Goal: Information Seeking & Learning: Learn about a topic

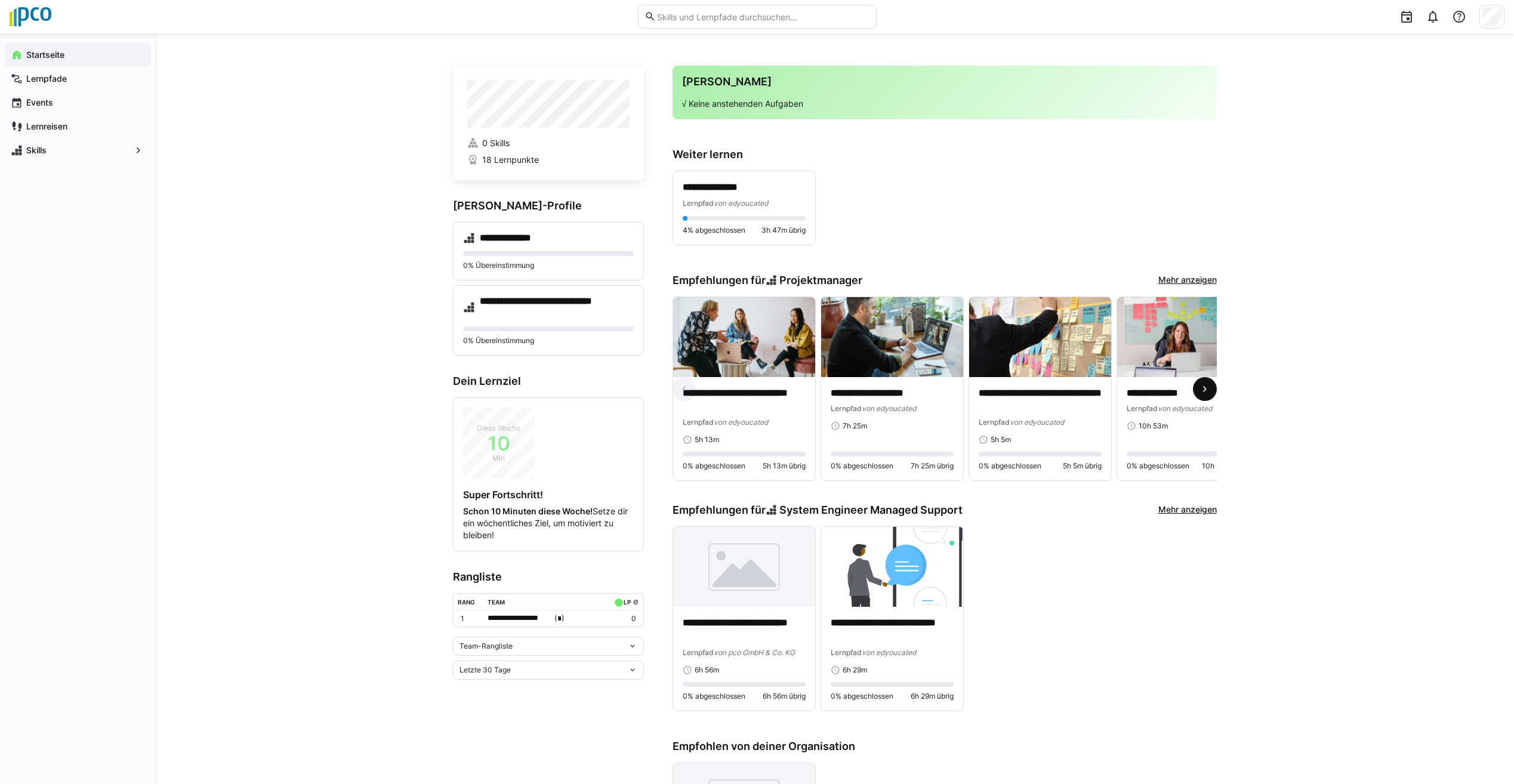
click at [1207, 395] on eds-icon at bounding box center [1205, 389] width 12 height 12
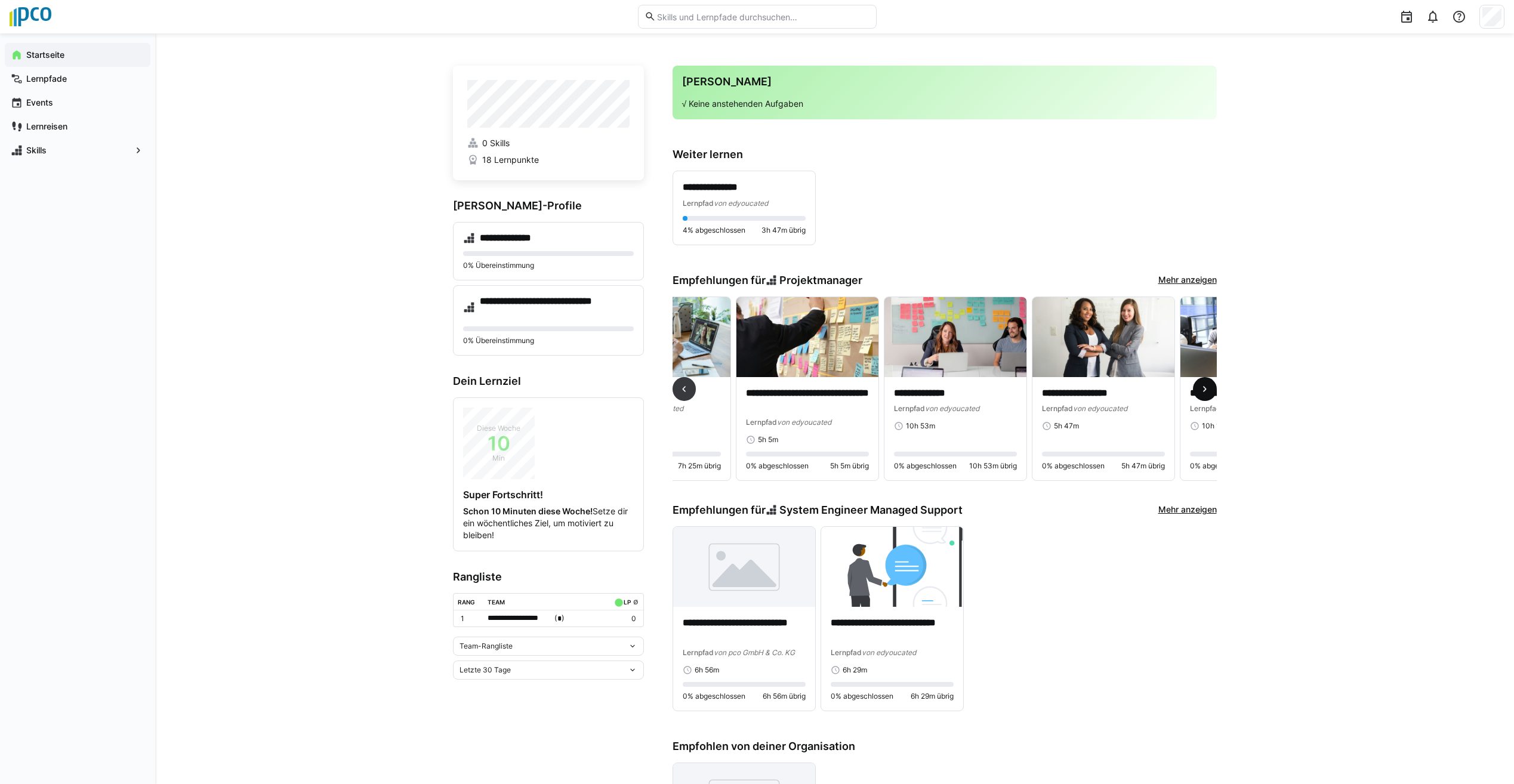
scroll to position [0, 444]
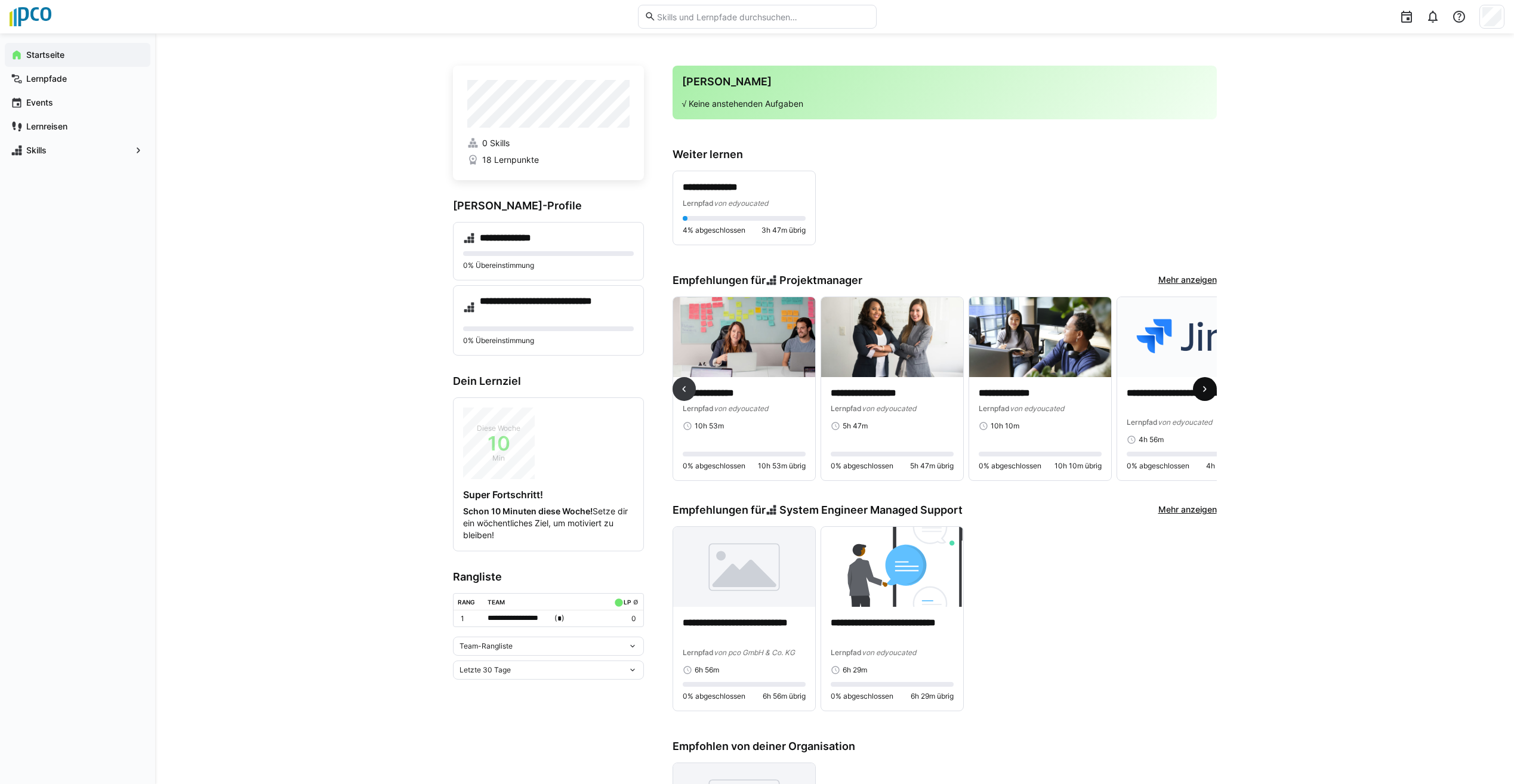
click at [1207, 395] on eds-icon at bounding box center [1205, 389] width 12 height 12
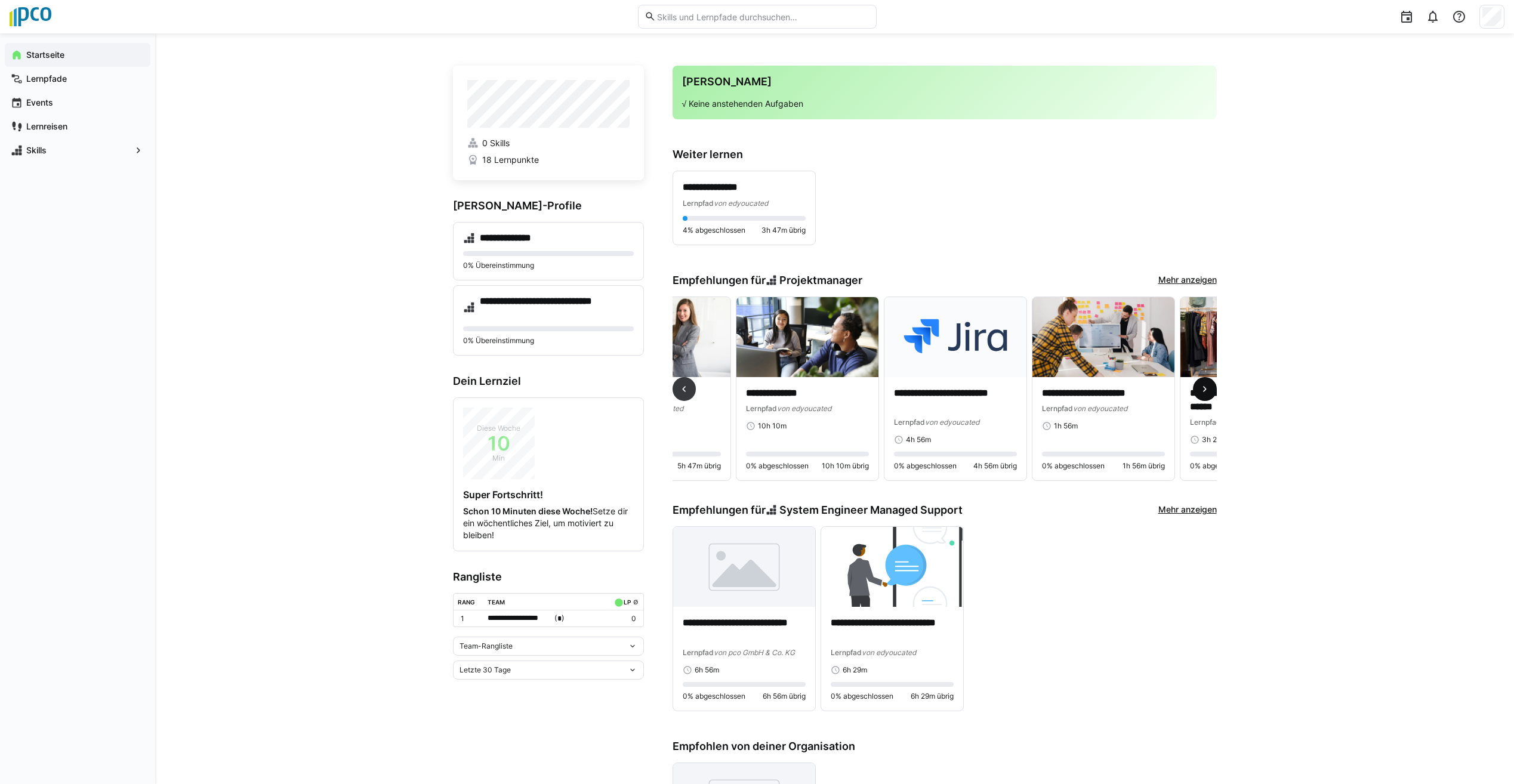
scroll to position [0, 888]
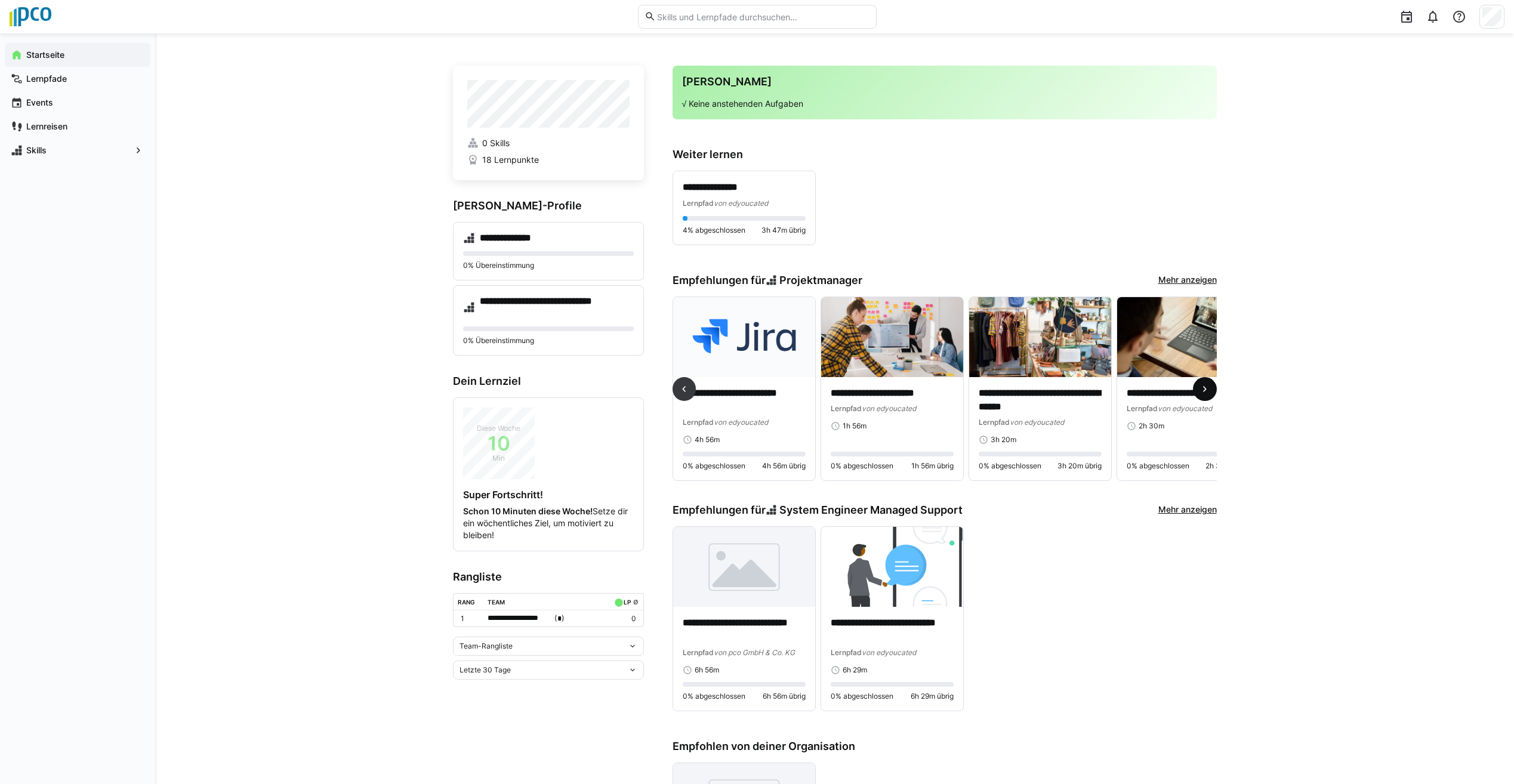
click at [1207, 395] on eds-icon at bounding box center [1205, 389] width 12 height 12
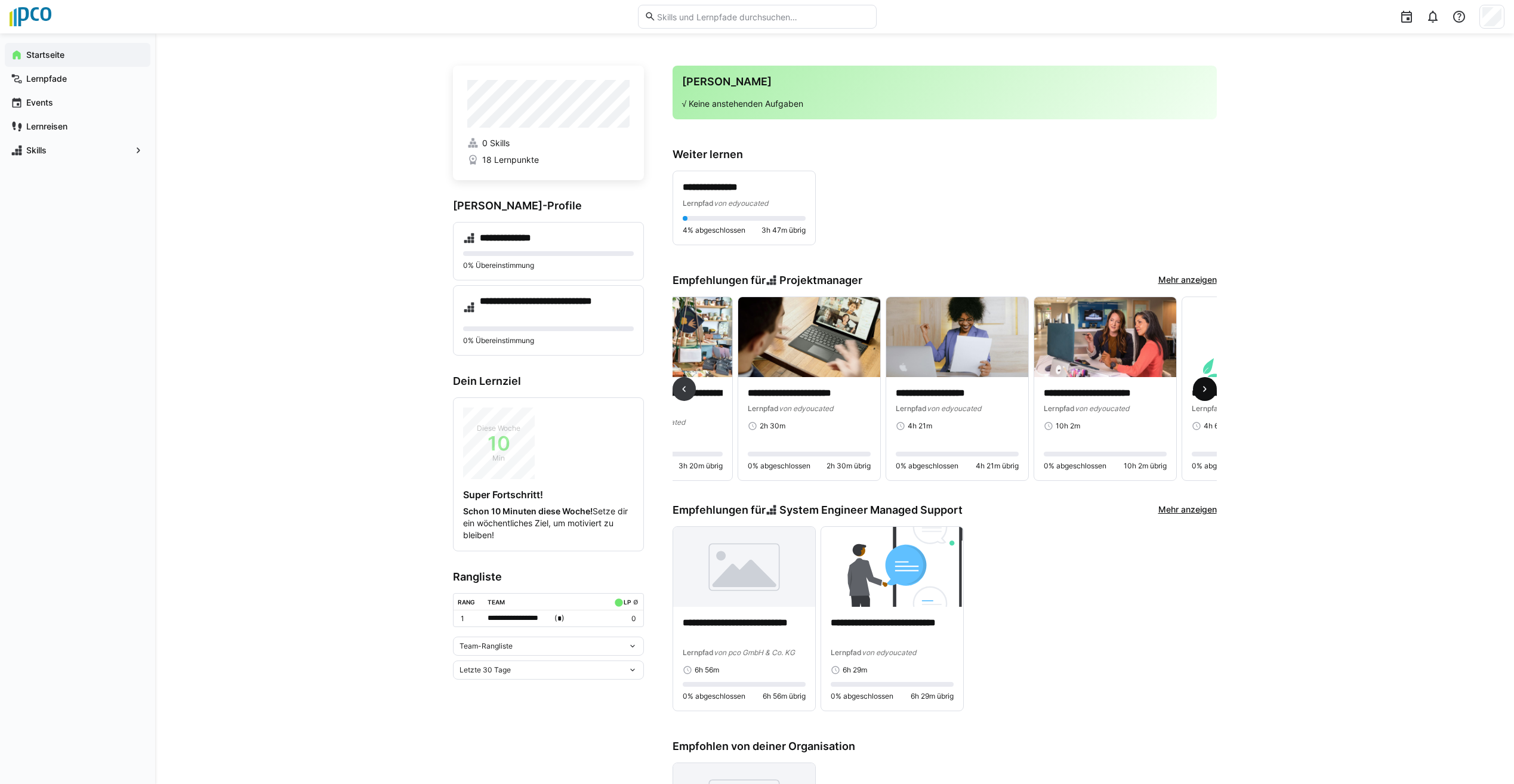
scroll to position [0, 1332]
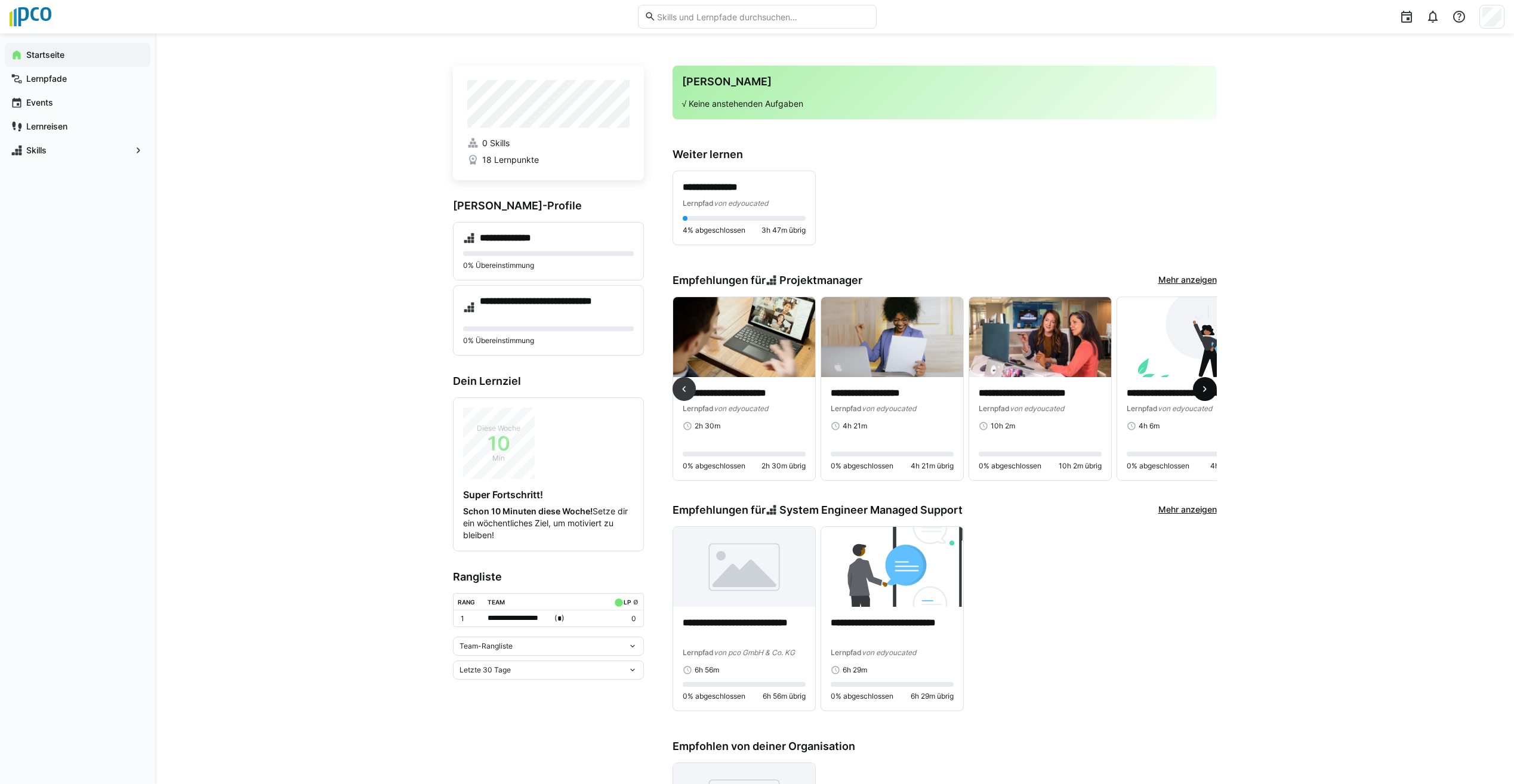
click at [1207, 395] on eds-icon at bounding box center [1205, 389] width 12 height 12
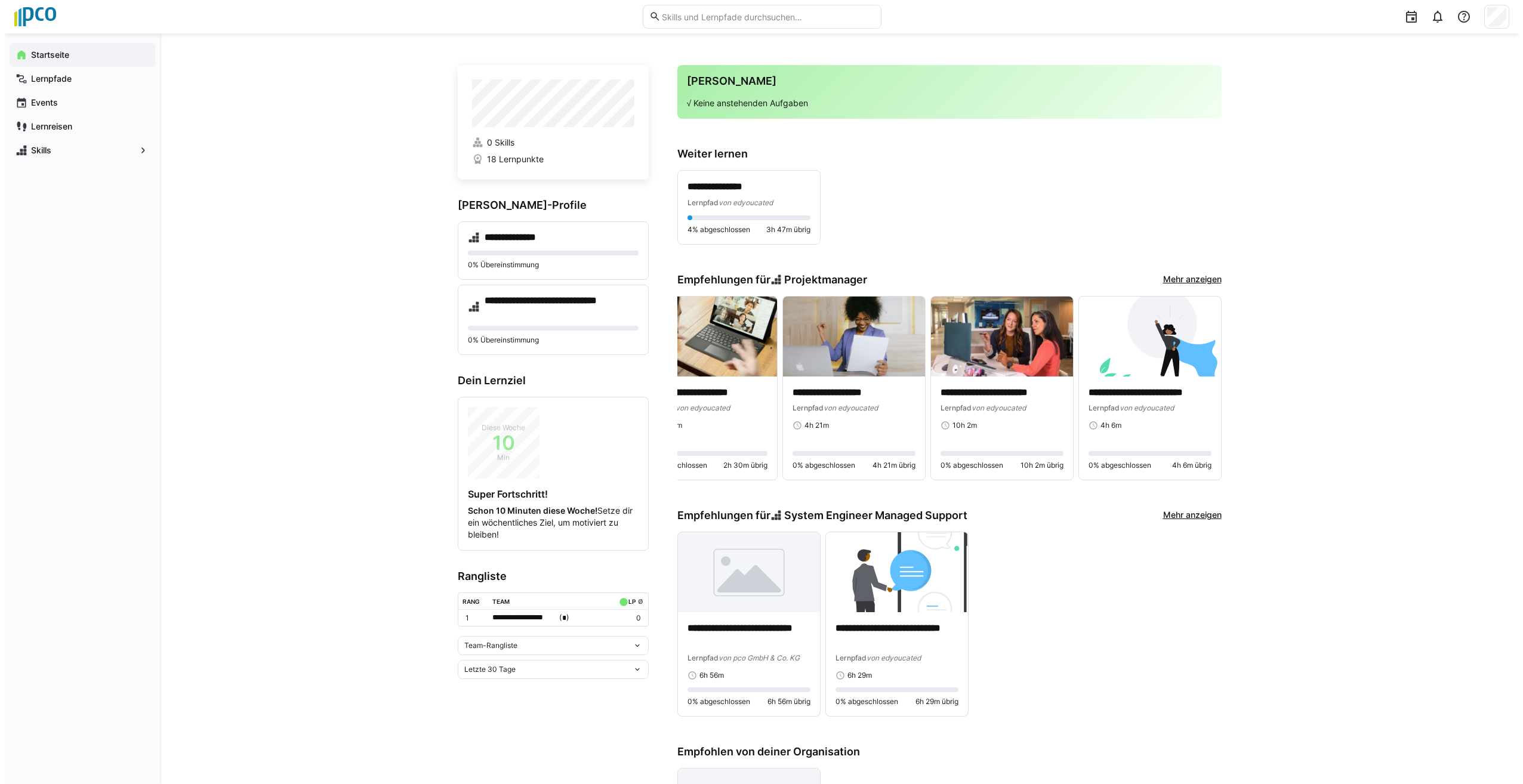
scroll to position [0, 0]
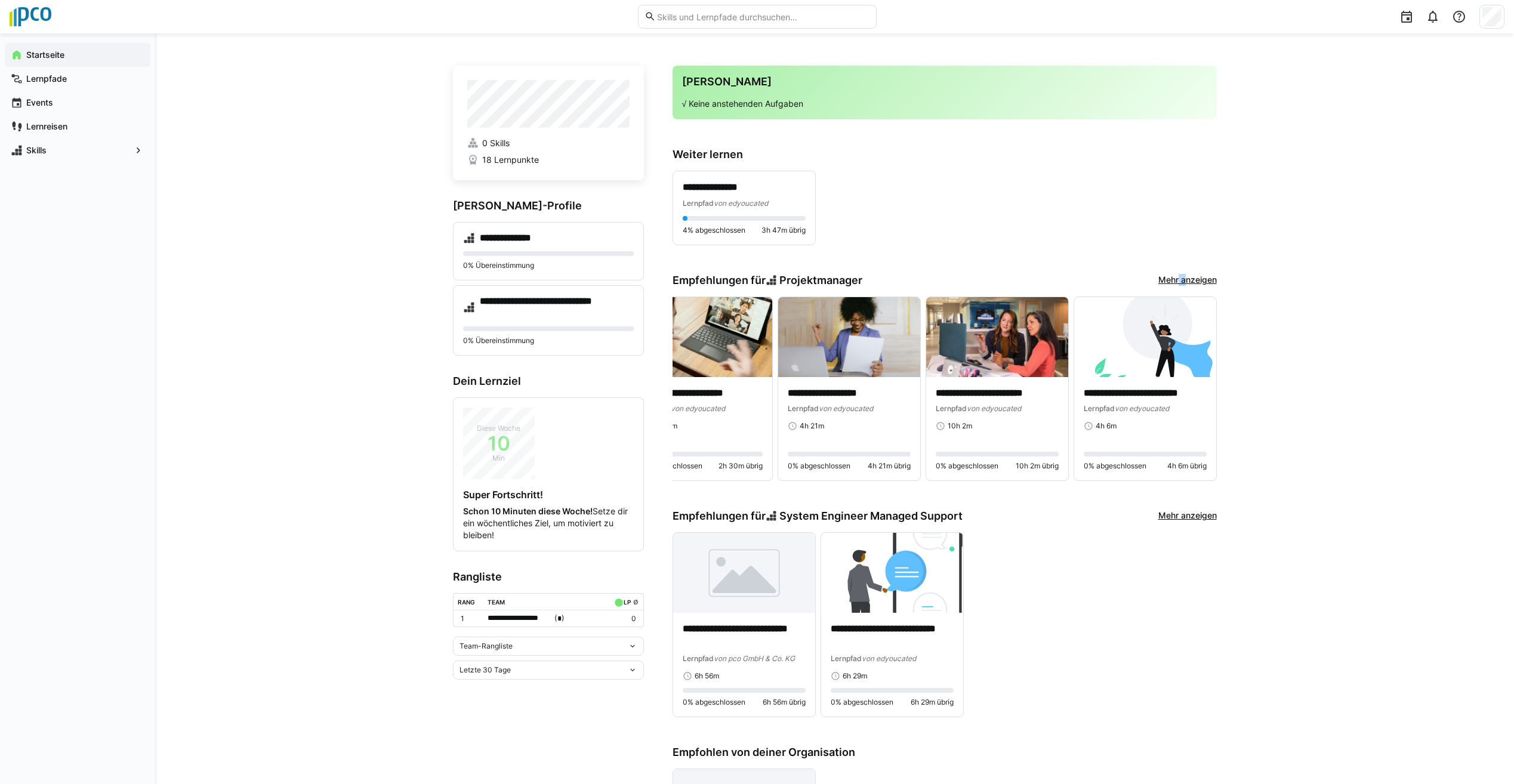
drag, startPoint x: 1181, startPoint y: 273, endPoint x: 1176, endPoint y: 285, distance: 13.0
click at [1176, 285] on app-home-right "**********" at bounding box center [945, 628] width 545 height 1126
drag, startPoint x: 1176, startPoint y: 285, endPoint x: 1183, endPoint y: 280, distance: 8.6
click at [1183, 280] on link "Mehr anzeigen" at bounding box center [1188, 281] width 59 height 13
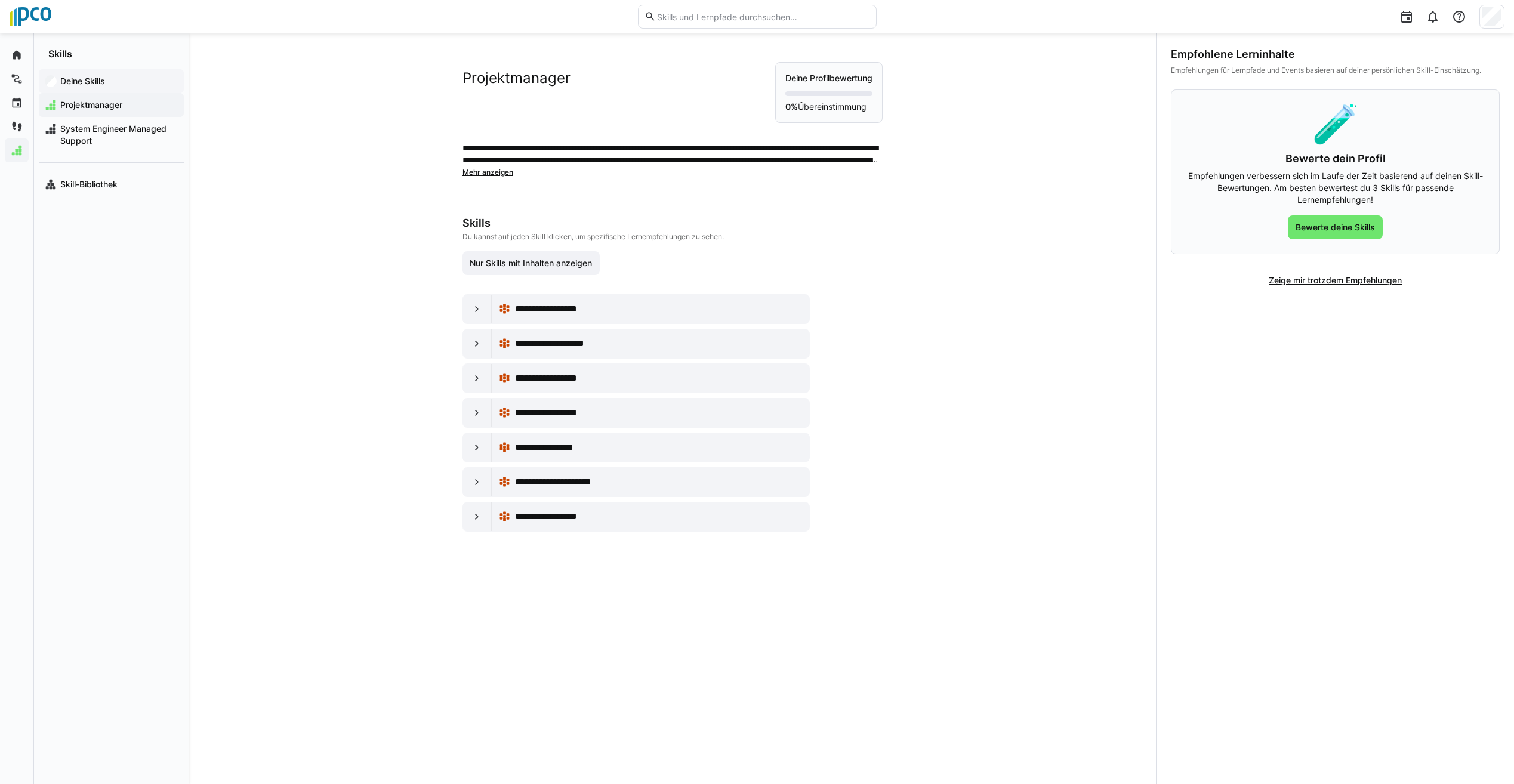
click at [79, 86] on span "Deine Skills" at bounding box center [118, 81] width 119 height 12
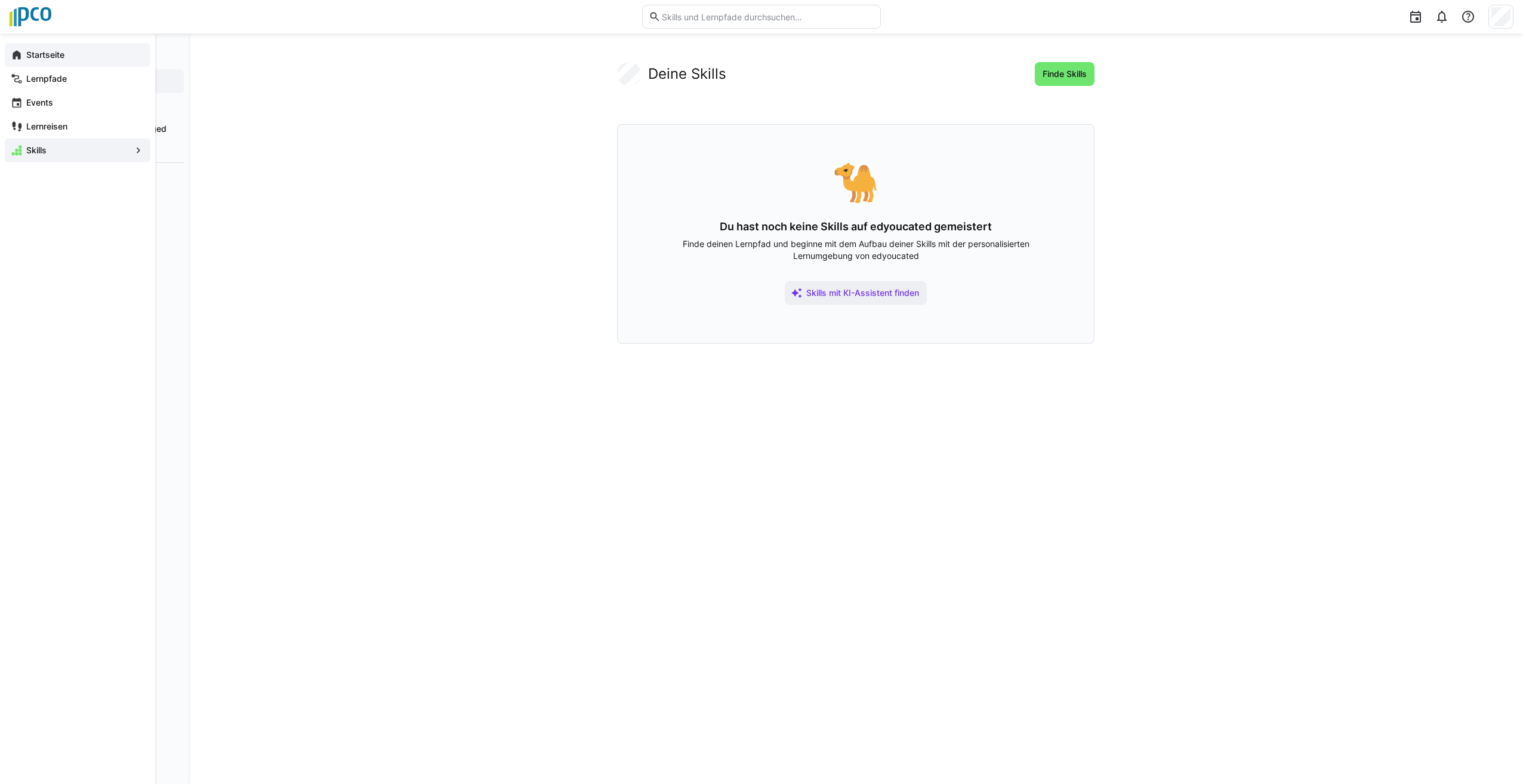
click at [16, 53] on eds-icon at bounding box center [17, 55] width 12 height 12
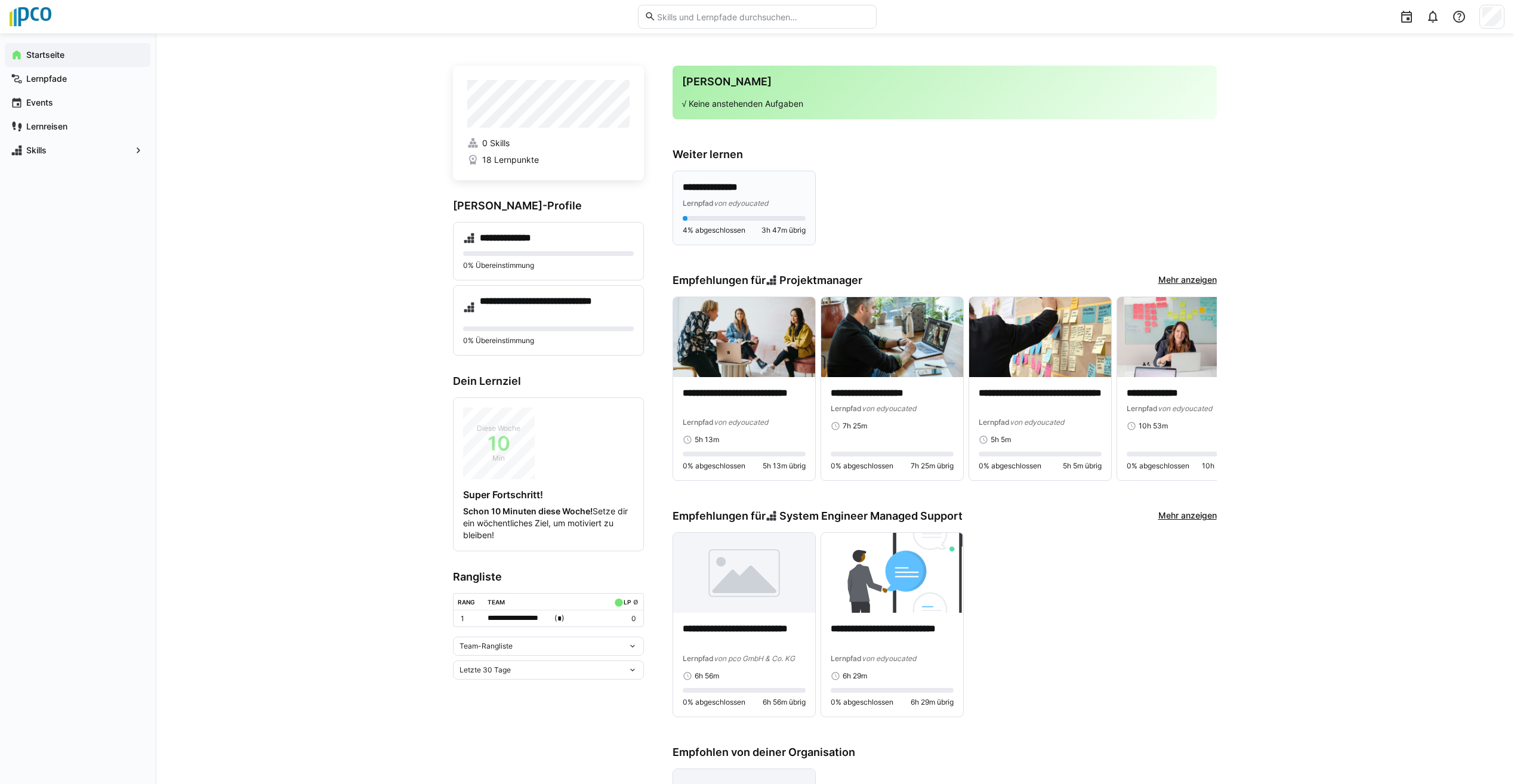
click at [750, 203] on span "von edyoucated" at bounding box center [741, 203] width 54 height 9
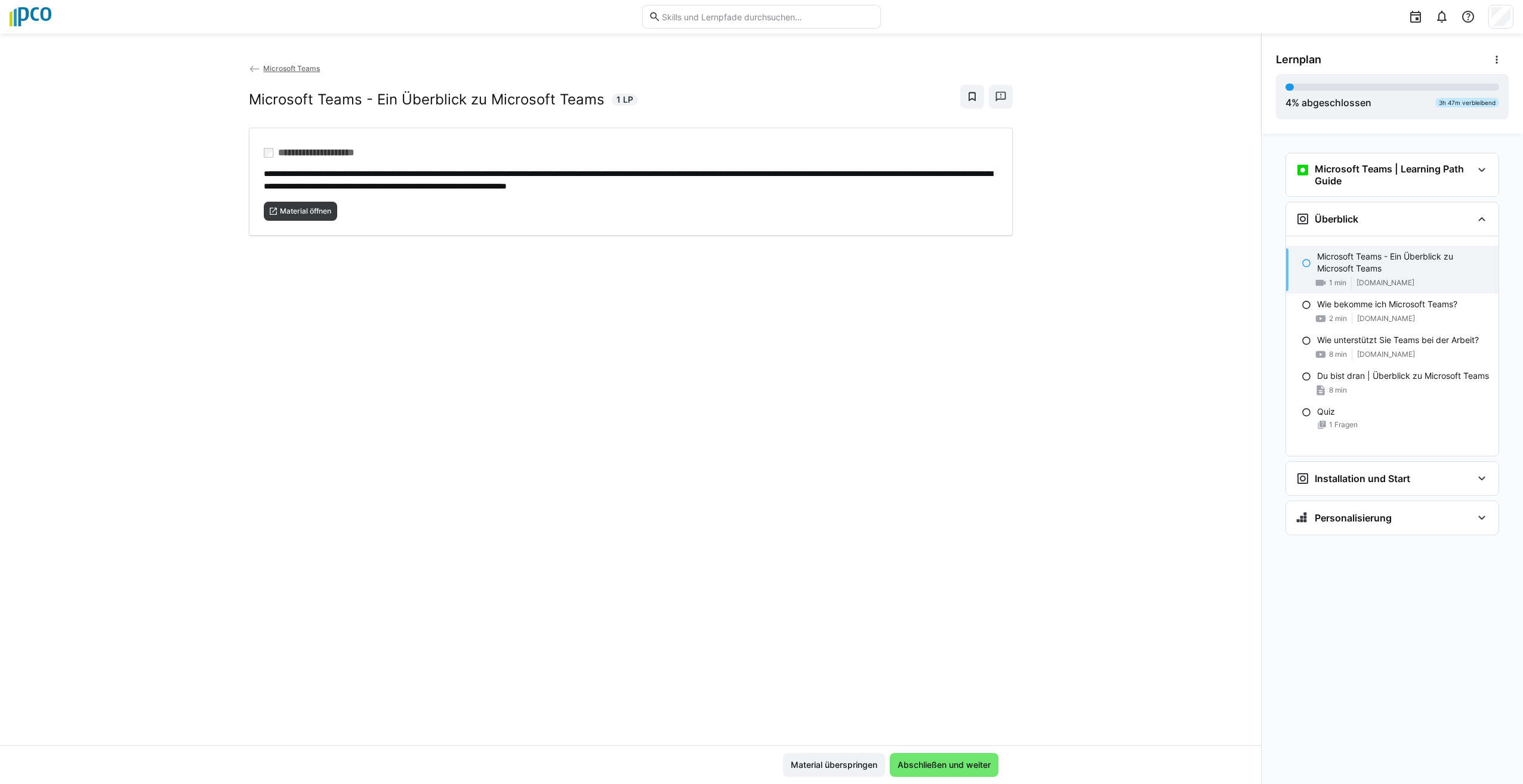
click at [1402, 265] on p "Microsoft Teams - Ein Überblick zu Microsoft Teams" at bounding box center [1403, 262] width 172 height 24
click at [1300, 263] on div "Microsoft Teams - Ein Überblick zu Microsoft Teams 1 min [DOMAIN_NAME]" at bounding box center [1392, 270] width 212 height 48
click at [1308, 261] on eds-icon at bounding box center [1306, 263] width 10 height 10
click at [1307, 261] on eds-icon at bounding box center [1306, 263] width 10 height 10
click at [1307, 303] on eds-icon at bounding box center [1306, 304] width 10 height 10
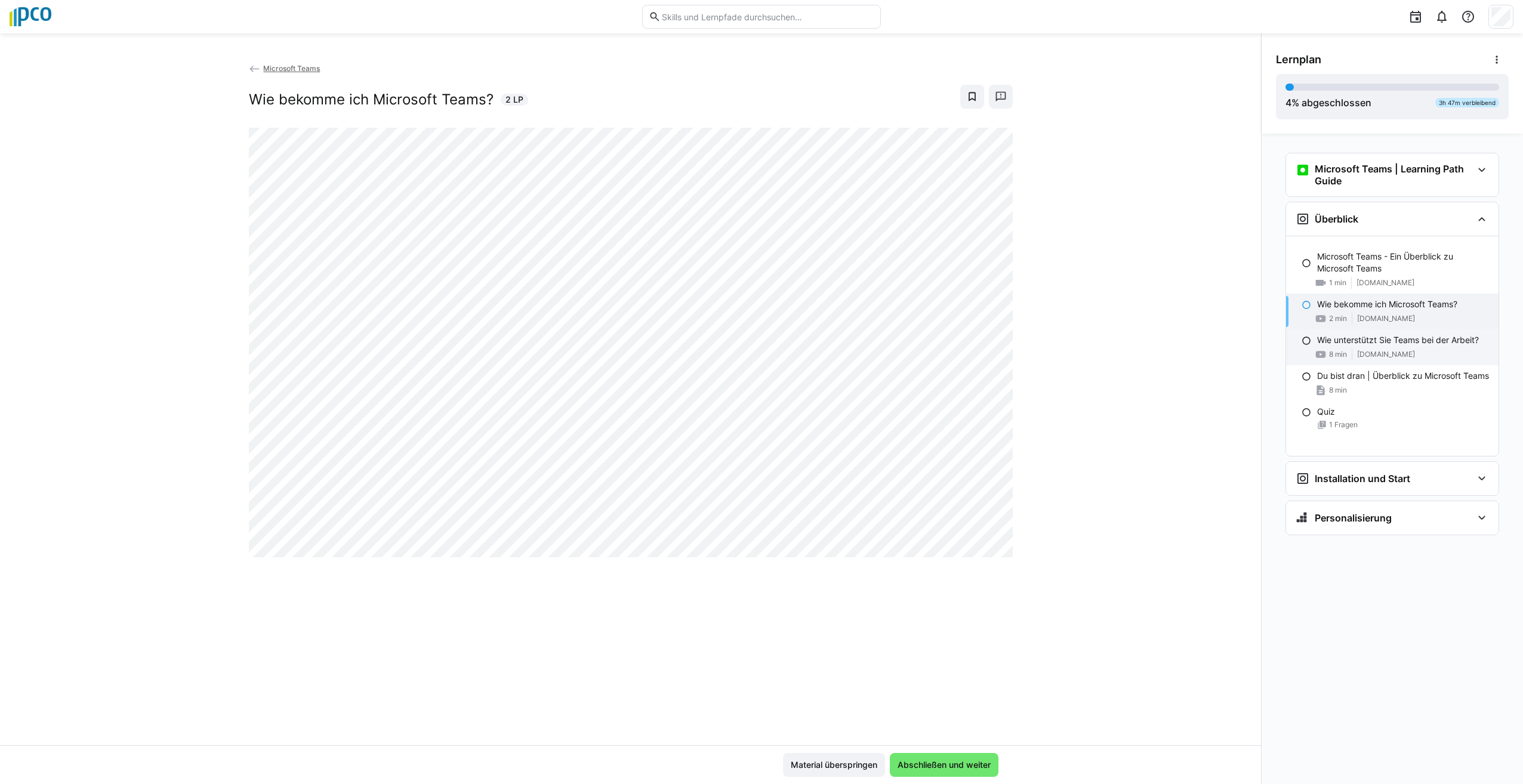
click at [1309, 341] on eds-icon at bounding box center [1306, 341] width 10 height 10
click at [1304, 378] on eds-icon at bounding box center [1306, 377] width 10 height 10
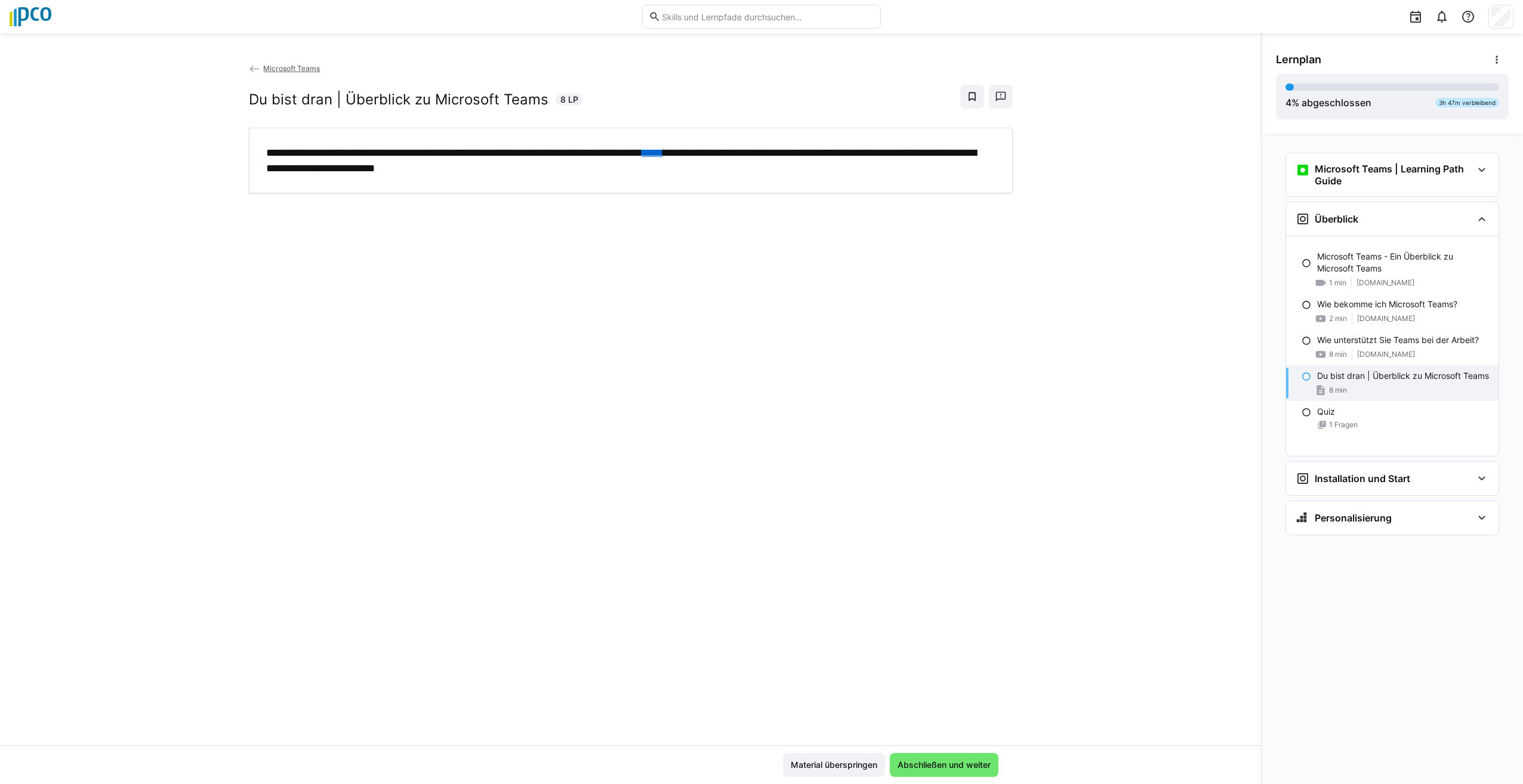
click at [663, 152] on link "*****" at bounding box center [653, 153] width 21 height 11
click at [1303, 417] on eds-icon at bounding box center [1306, 412] width 10 height 10
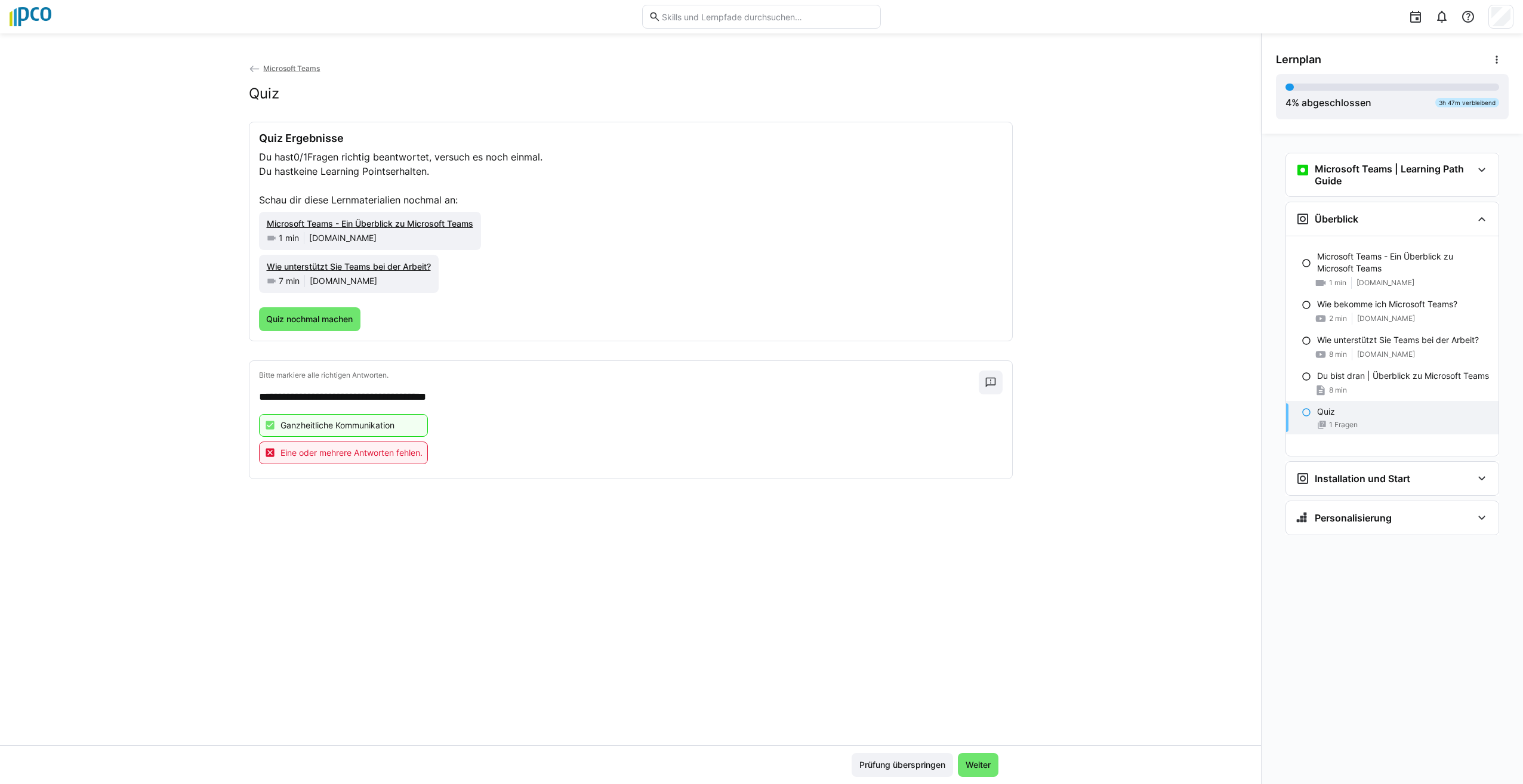
click at [392, 424] on p "Ganzheitliche Kommunikation" at bounding box center [337, 425] width 114 height 12
click at [292, 317] on span "Quiz nochmal machen" at bounding box center [310, 319] width 90 height 12
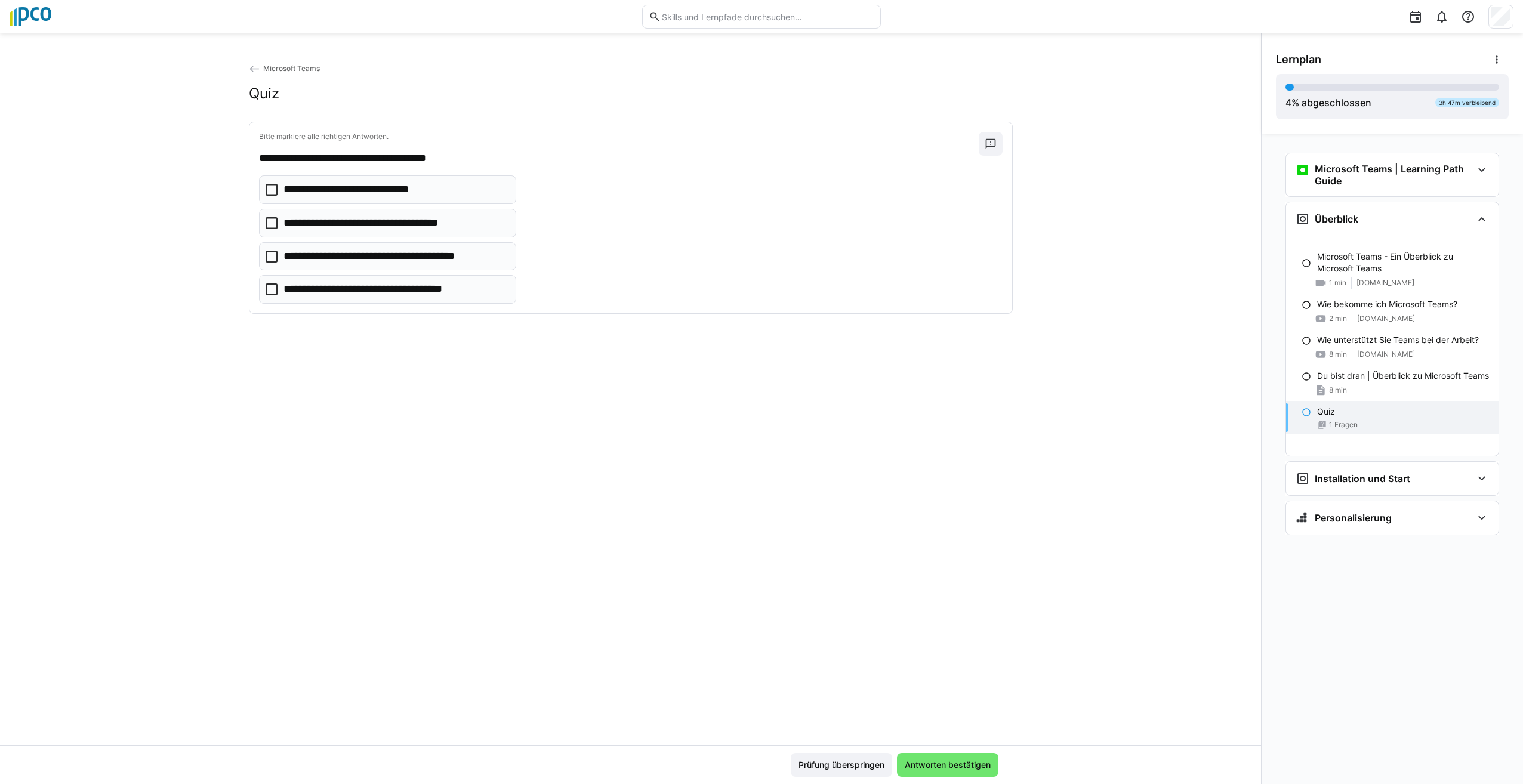
click at [266, 220] on icon at bounding box center [272, 223] width 12 height 12
click at [953, 760] on span "Antworten bestätigen" at bounding box center [948, 765] width 89 height 12
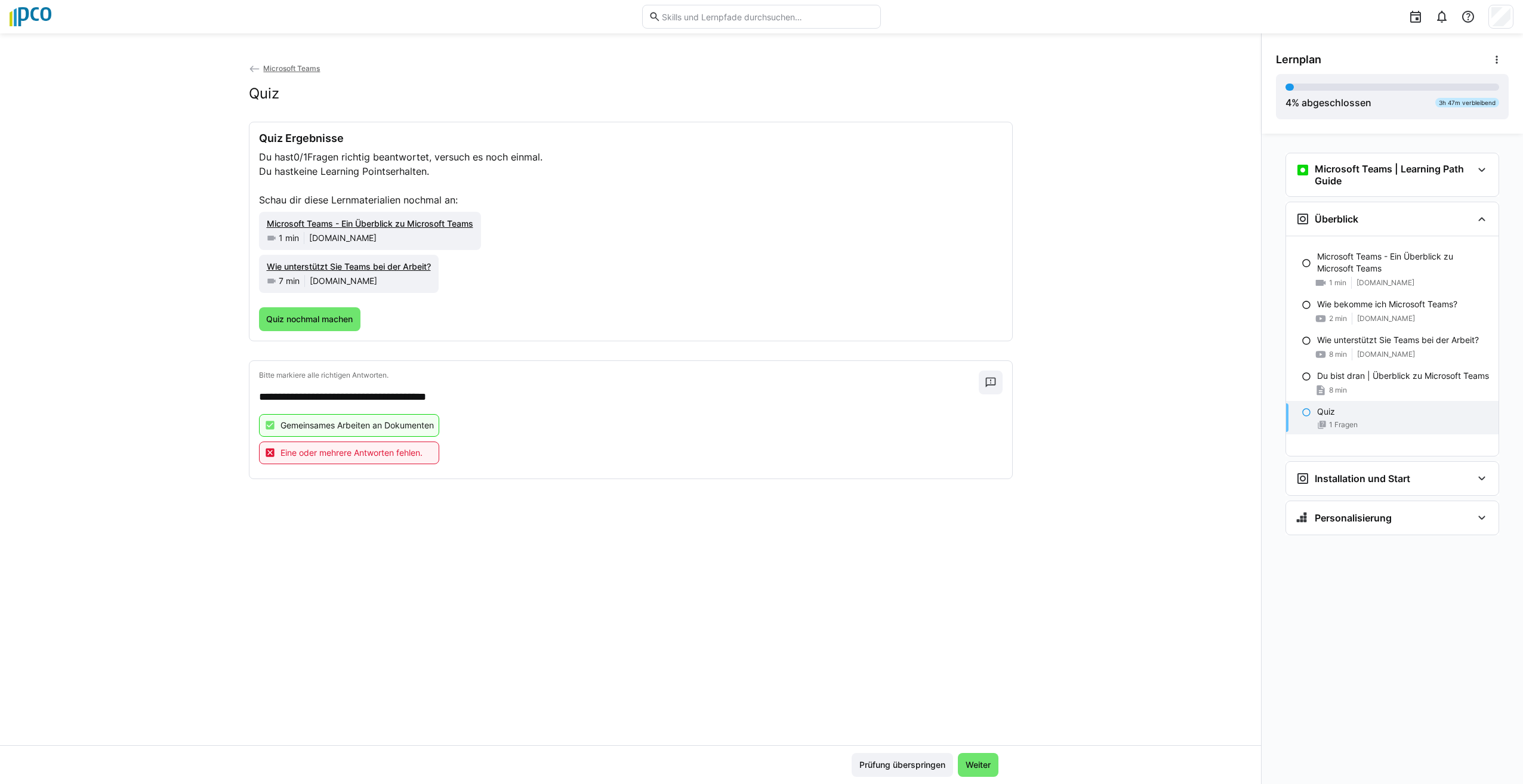
click at [427, 420] on p "Gemeinsames Arbeiten an Dokumenten" at bounding box center [357, 425] width 153 height 12
click at [424, 420] on p "Gemeinsames Arbeiten an Dokumenten" at bounding box center [357, 425] width 153 height 12
click at [424, 420] on p "Gemeinsames Arbeiten an Dokumenten" at bounding box center [357, 425] width 153 height 12
click at [480, 457] on div "Gemeinsames Arbeiten an Dokumenten Eine oder mehrere Antworten fehlen." at bounding box center [630, 441] width 743 height 55
click at [964, 765] on span "Weiter" at bounding box center [978, 765] width 29 height 12
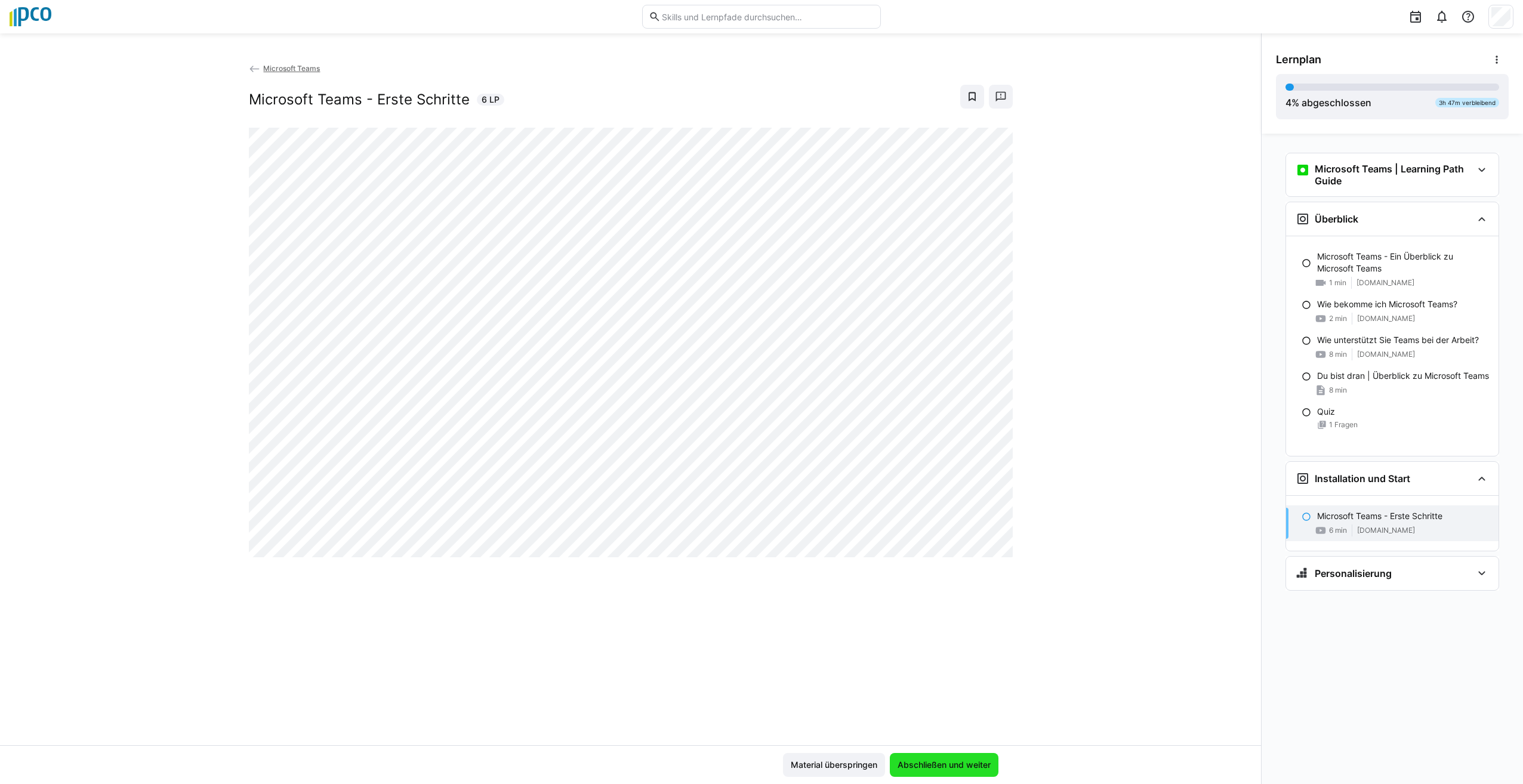
click at [914, 765] on span "Abschließen und weiter" at bounding box center [944, 765] width 97 height 12
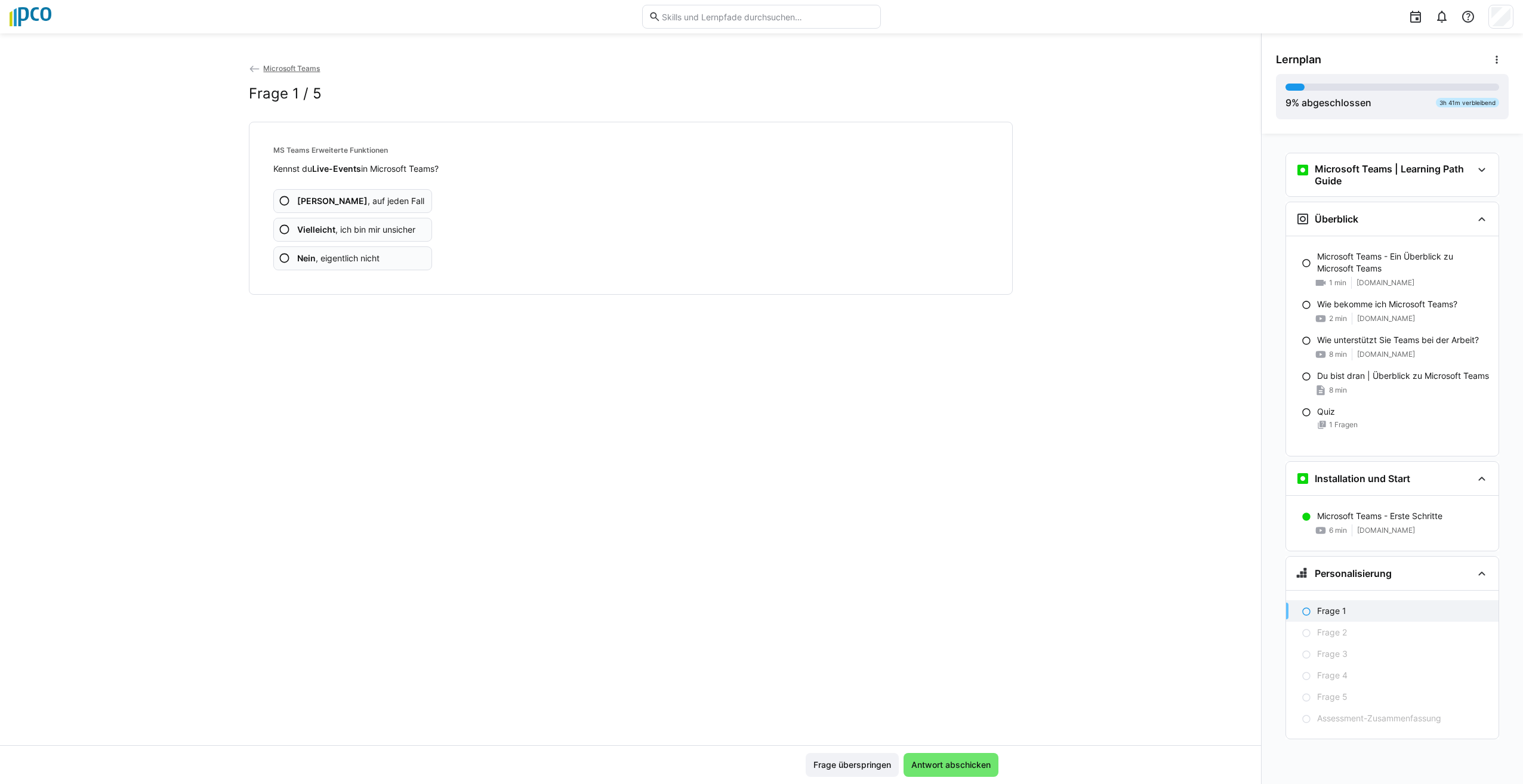
click at [281, 225] on eds-icon at bounding box center [285, 230] width 12 height 12
click at [279, 257] on eds-icon at bounding box center [285, 258] width 12 height 12
click at [281, 232] on eds-icon at bounding box center [285, 230] width 12 height 12
click at [286, 201] on eds-icon at bounding box center [285, 201] width 12 height 12
click at [275, 199] on app-assessment-question-radio "Ja , auf jeden Fall" at bounding box center [353, 201] width 160 height 24
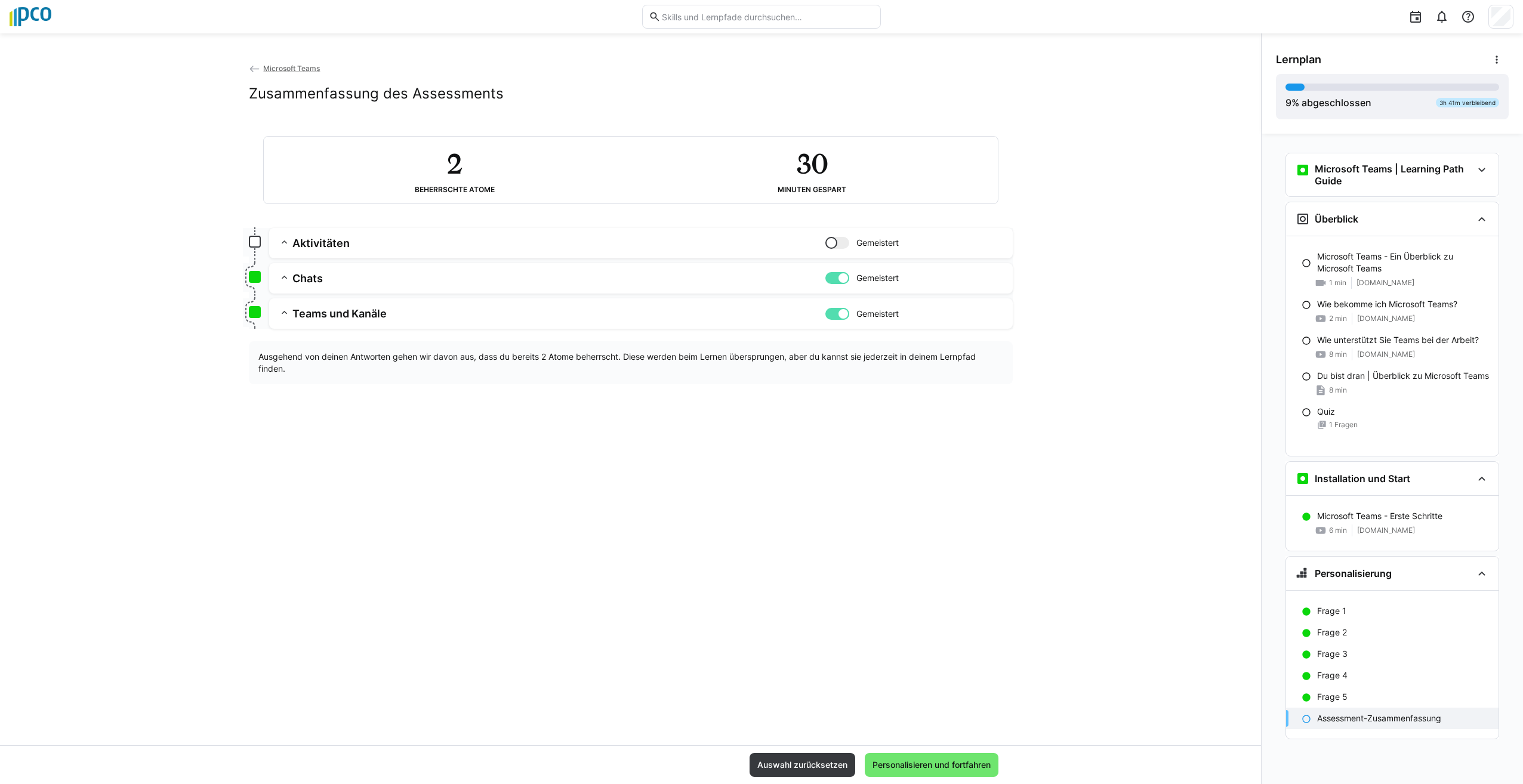
click at [834, 243] on div at bounding box center [831, 243] width 12 height 12
click at [958, 761] on span "Personalisieren und fortfahren" at bounding box center [931, 765] width 122 height 12
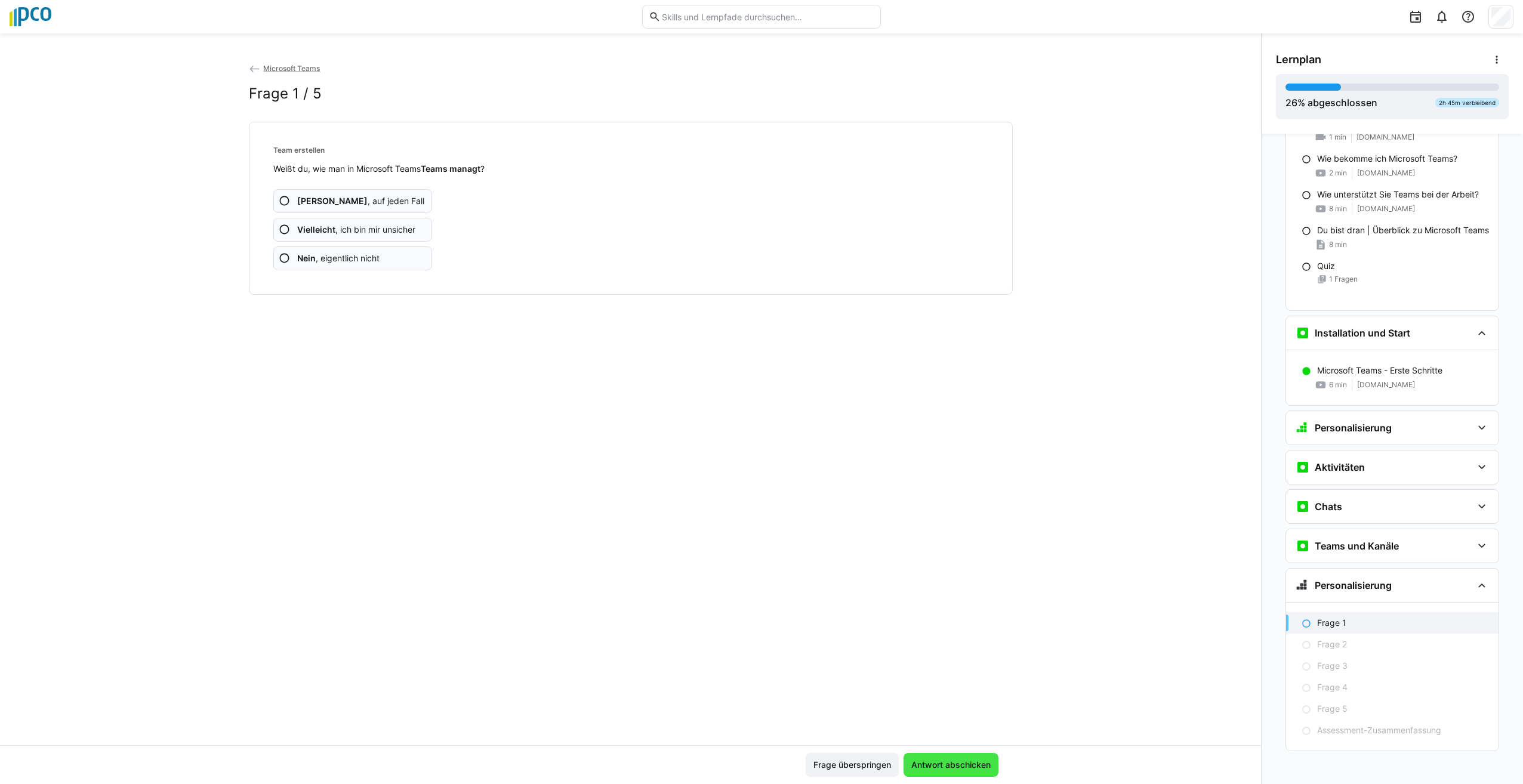
scroll to position [150, 0]
click at [279, 229] on eds-icon at bounding box center [285, 230] width 12 height 12
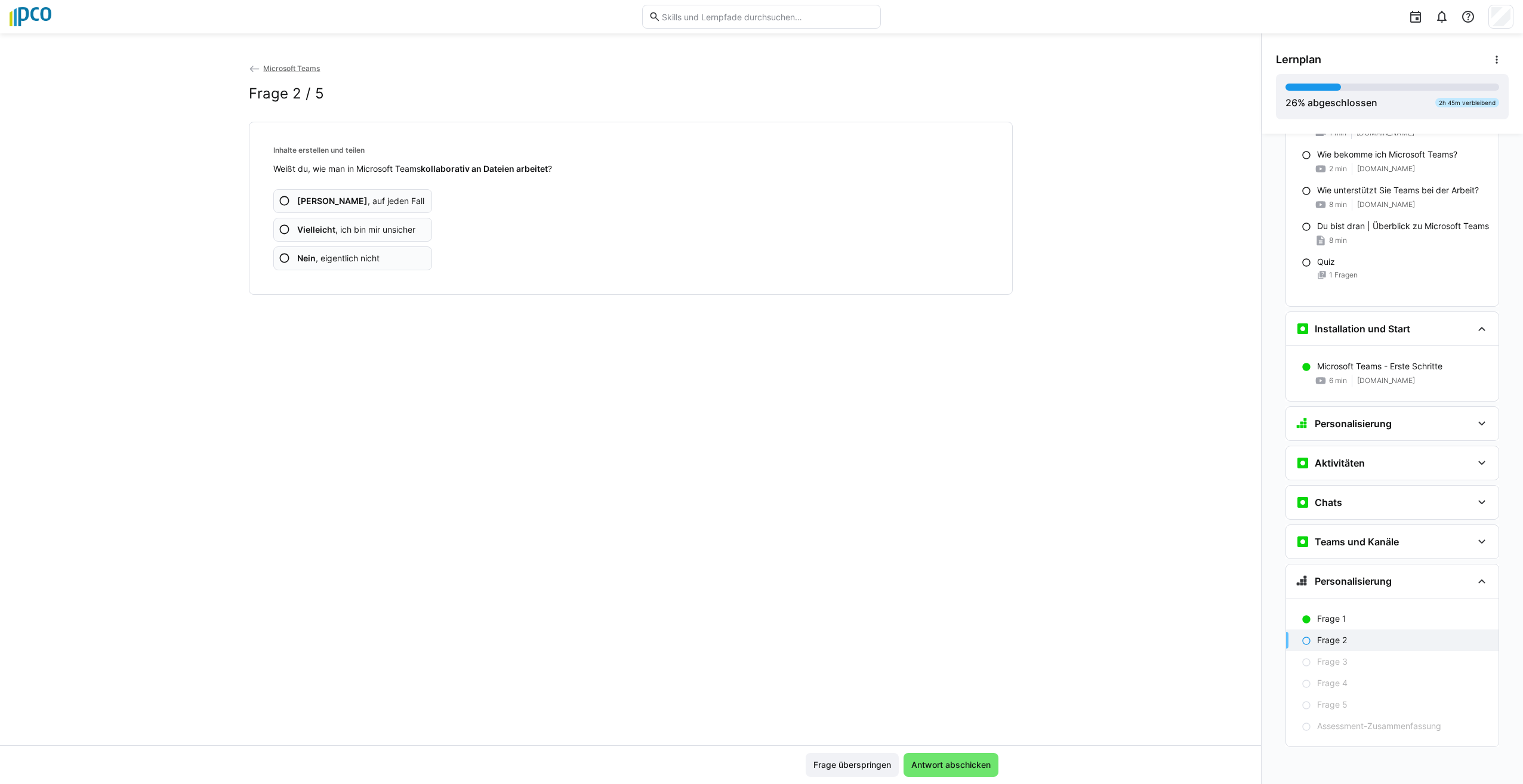
click at [281, 227] on eds-icon at bounding box center [285, 230] width 12 height 12
click at [279, 201] on eds-icon at bounding box center [285, 201] width 12 height 12
click at [279, 231] on eds-icon at bounding box center [285, 230] width 12 height 12
click at [281, 204] on eds-icon at bounding box center [285, 201] width 12 height 12
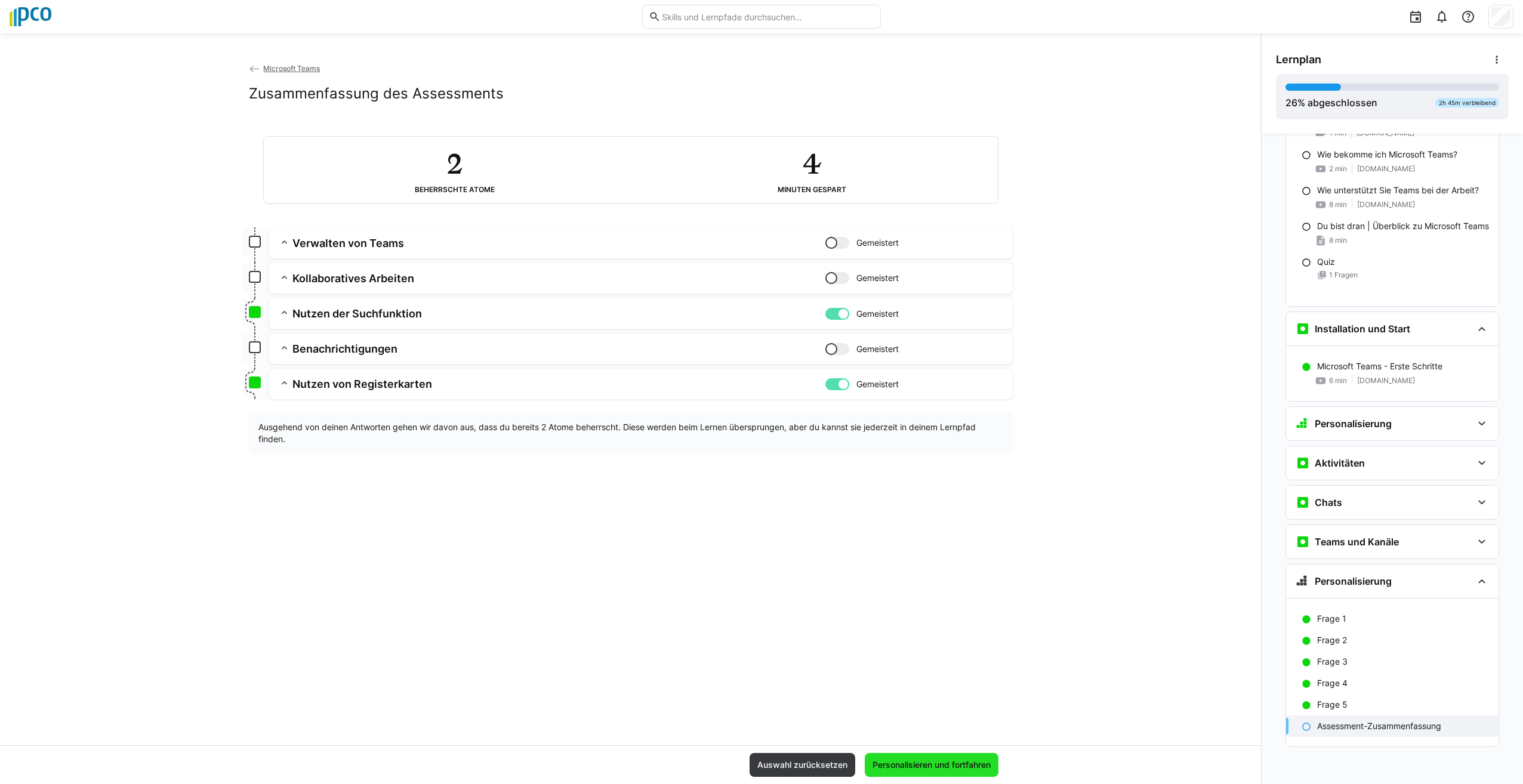
click at [939, 765] on span "Personalisieren und fortfahren" at bounding box center [932, 765] width 134 height 24
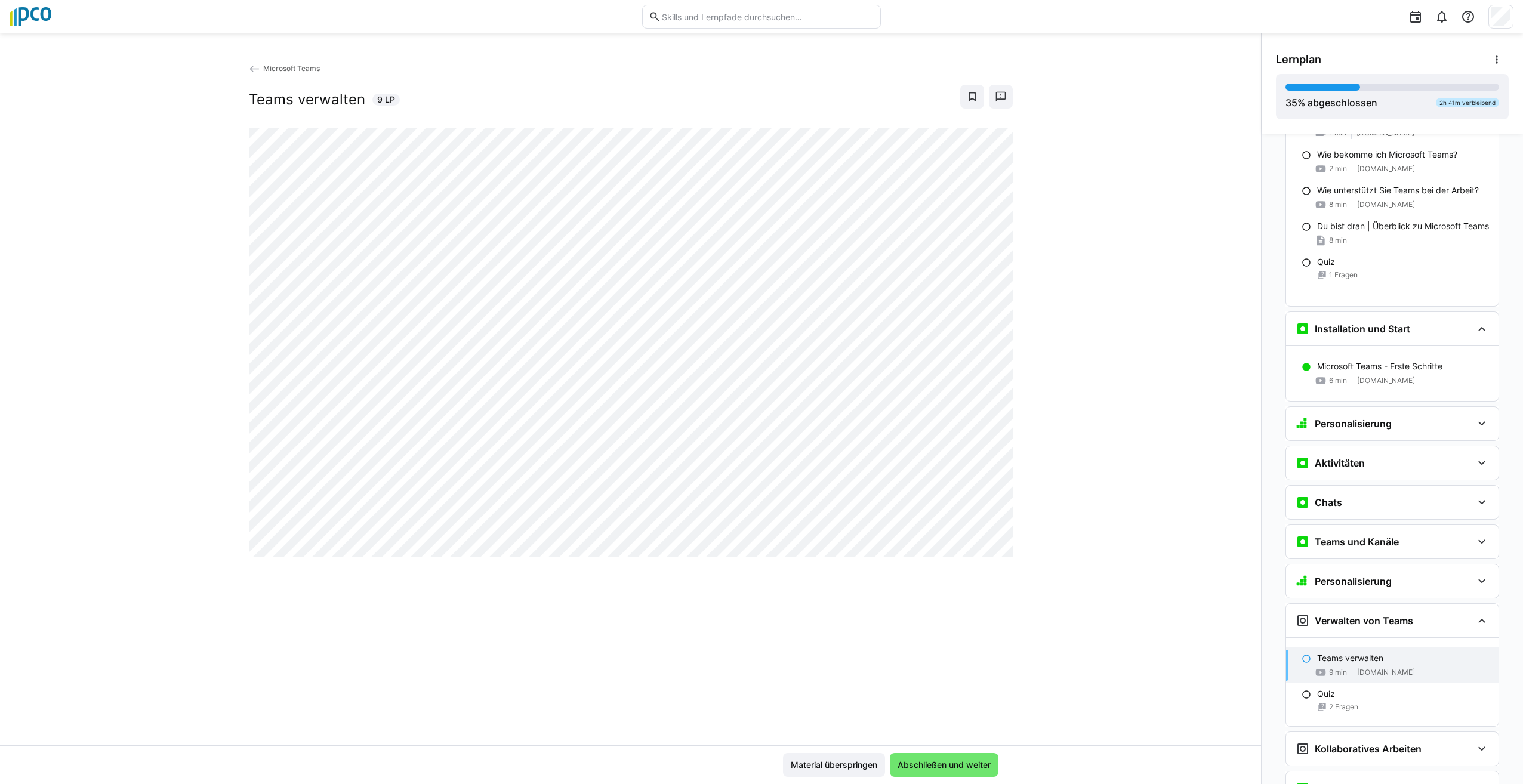
scroll to position [386, 0]
